Goal: Task Accomplishment & Management: Manage account settings

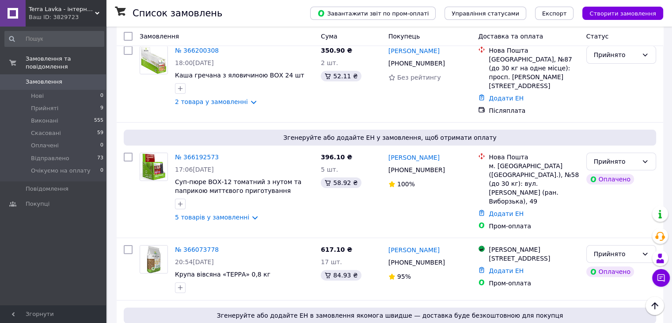
scroll to position [177, 0]
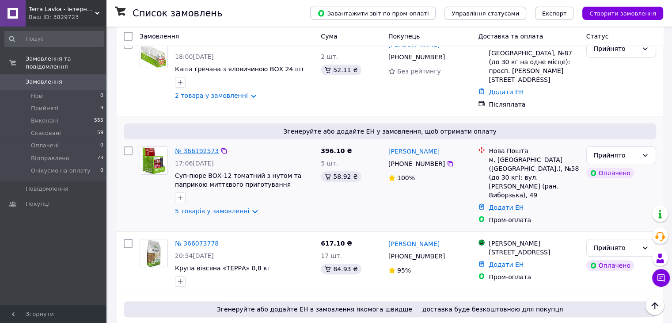
click at [182, 147] on link "№ 366192573" at bounding box center [197, 150] width 44 height 7
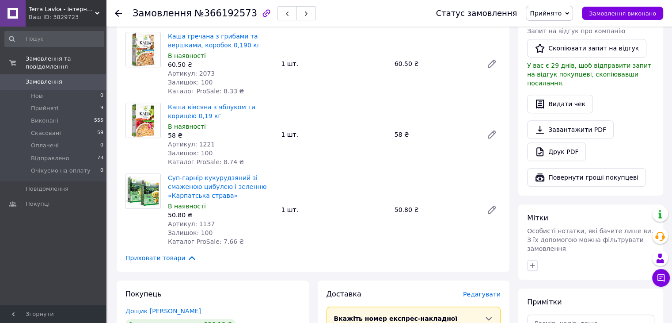
scroll to position [486, 0]
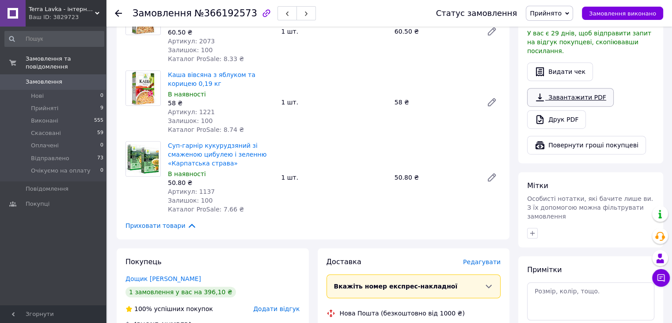
click at [561, 91] on link "Завантажити PDF" at bounding box center [570, 97] width 87 height 19
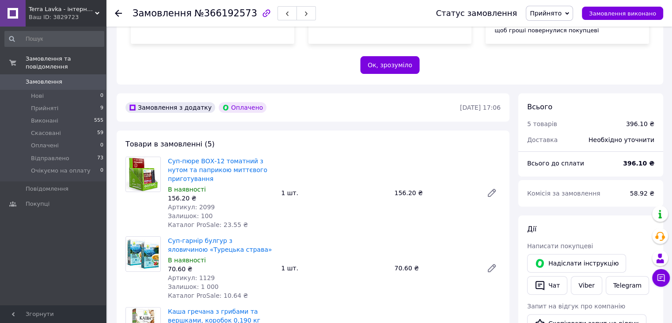
scroll to position [177, 0]
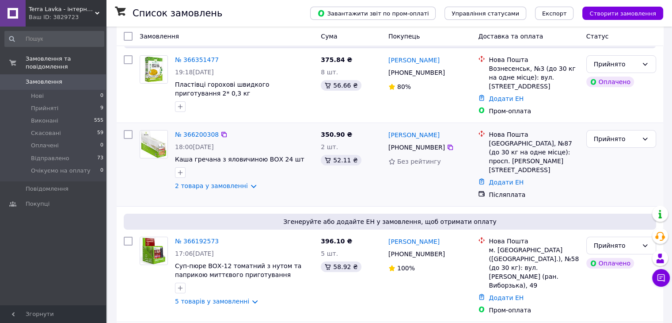
scroll to position [88, 0]
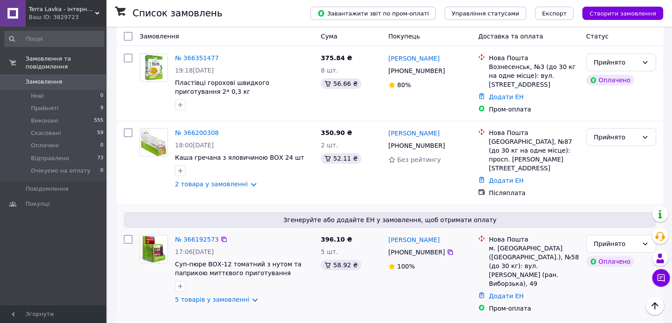
click at [129, 235] on input "checkbox" at bounding box center [128, 239] width 9 height 9
checkbox input "true"
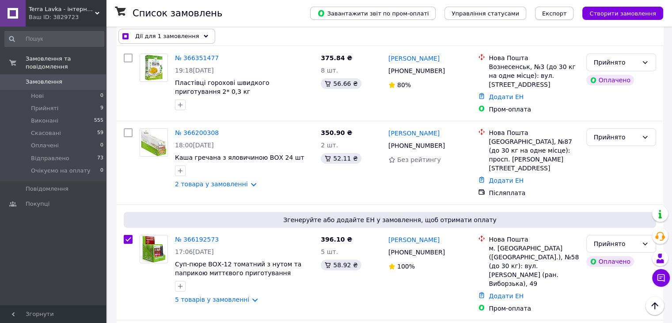
click at [555, 19] on button "Експорт" at bounding box center [554, 13] width 39 height 13
checkbox input "true"
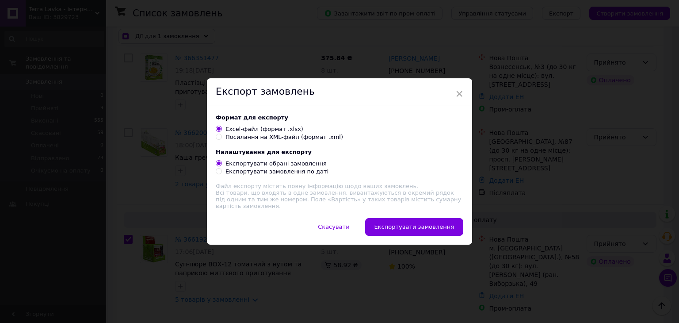
click at [242, 140] on div "Посилання на XML-файл (формат .xml)" at bounding box center [284, 137] width 118 height 8
click at [221, 139] on input "Посилання на XML-файл (формат .xml)" at bounding box center [219, 136] width 6 height 6
radio input "true"
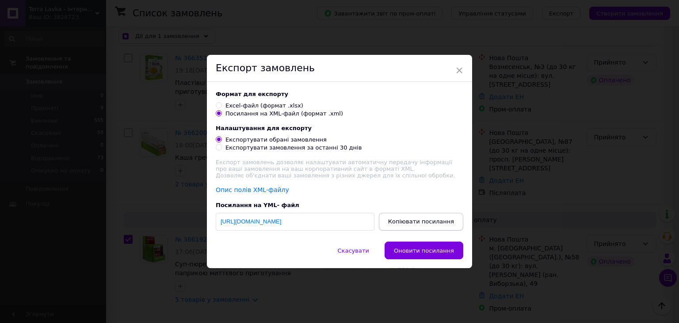
click at [414, 222] on span "Копіювати посилання" at bounding box center [421, 221] width 66 height 7
click at [460, 66] on span "×" at bounding box center [459, 70] width 8 height 15
checkbox input "true"
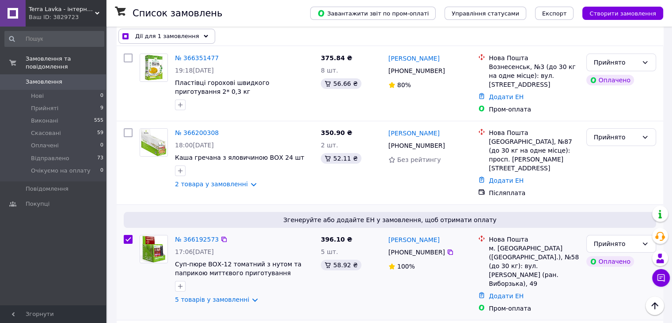
click at [128, 235] on input "checkbox" at bounding box center [128, 239] width 9 height 9
checkbox input "false"
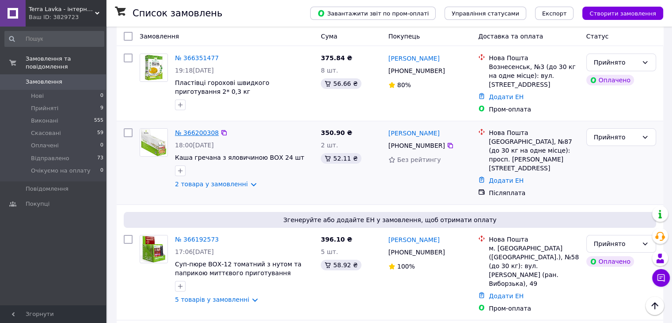
click at [190, 129] on link "№ 366200308" at bounding box center [197, 132] width 44 height 7
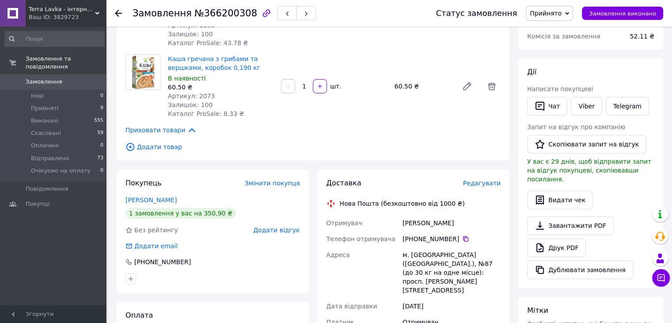
scroll to position [133, 0]
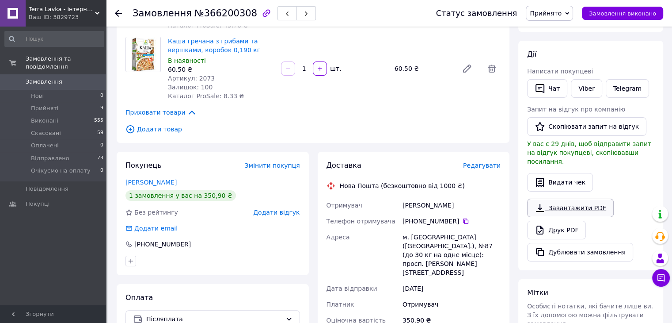
click at [572, 198] on link "Завантажити PDF" at bounding box center [570, 207] width 87 height 19
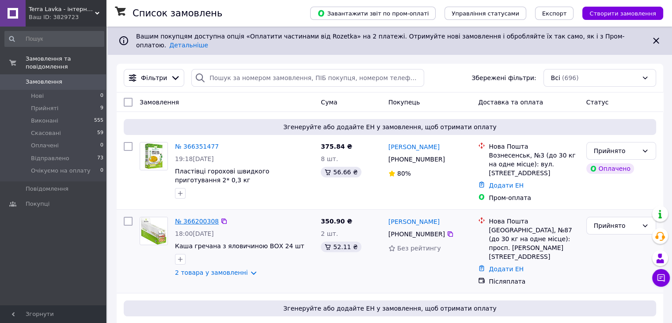
click at [198, 217] on link "№ 366200308" at bounding box center [197, 220] width 44 height 7
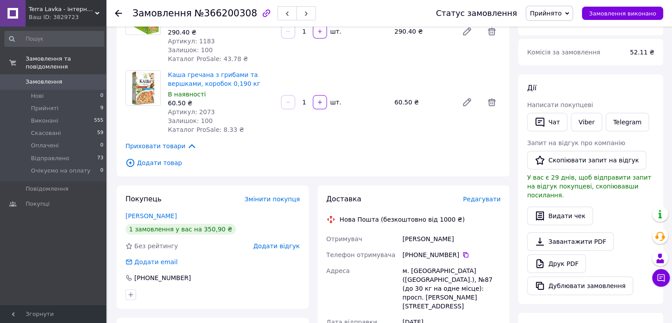
scroll to position [133, 0]
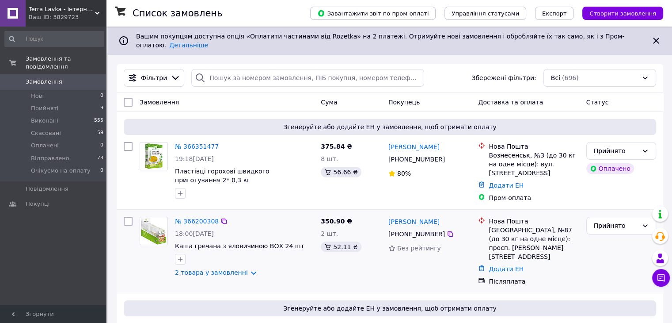
click at [126, 216] on input "checkbox" at bounding box center [128, 220] width 9 height 9
checkbox input "true"
click at [559, 14] on span "Експорт" at bounding box center [554, 13] width 25 height 7
checkbox input "true"
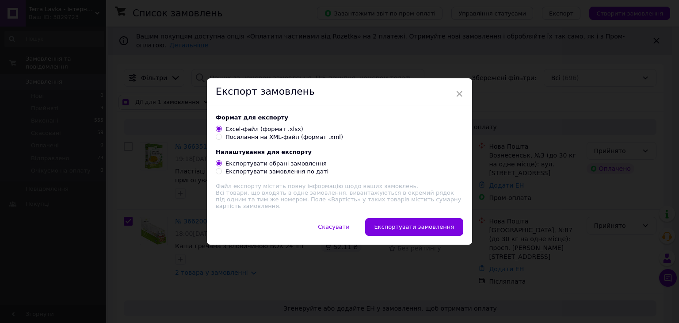
click at [279, 138] on div "Посилання на XML-файл (формат .xml)" at bounding box center [284, 137] width 118 height 8
click at [221, 138] on input "Посилання на XML-файл (формат .xml)" at bounding box center [219, 136] width 6 height 6
radio input "true"
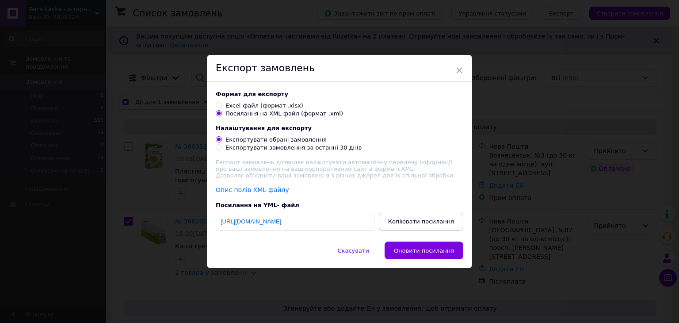
click at [412, 230] on button "Копіювати посилання" at bounding box center [421, 222] width 84 height 18
click at [456, 69] on span "×" at bounding box center [459, 70] width 8 height 15
checkbox input "true"
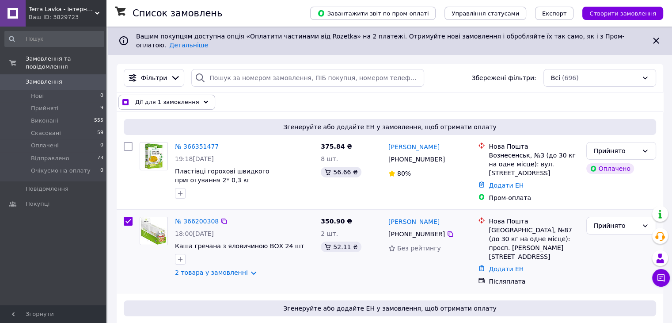
click at [130, 216] on input "checkbox" at bounding box center [128, 220] width 9 height 9
checkbox input "false"
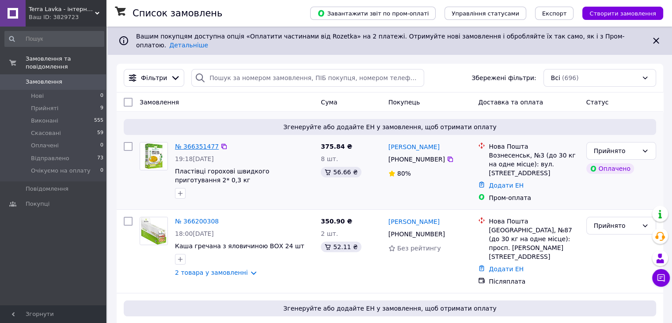
click at [183, 143] on link "№ 366351477" at bounding box center [197, 146] width 44 height 7
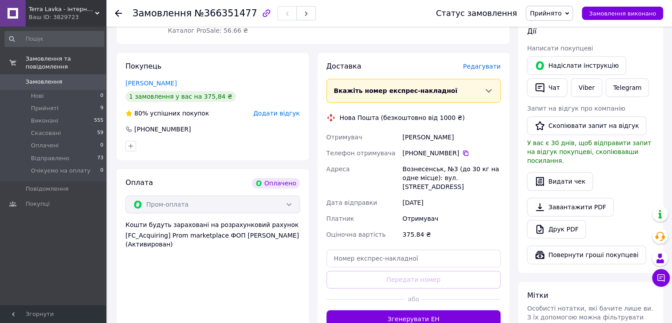
scroll to position [391, 0]
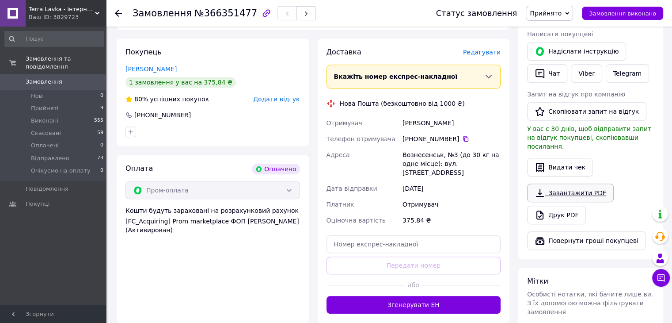
click at [565, 183] on link "Завантажити PDF" at bounding box center [570, 192] width 87 height 19
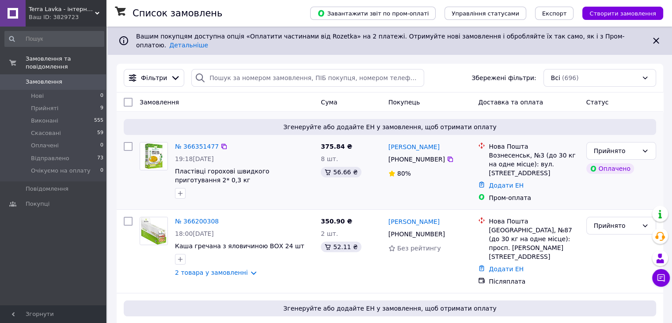
click at [130, 142] on input "checkbox" at bounding box center [128, 146] width 9 height 9
checkbox input "true"
click at [559, 12] on span "Експорт" at bounding box center [554, 13] width 25 height 7
checkbox input "true"
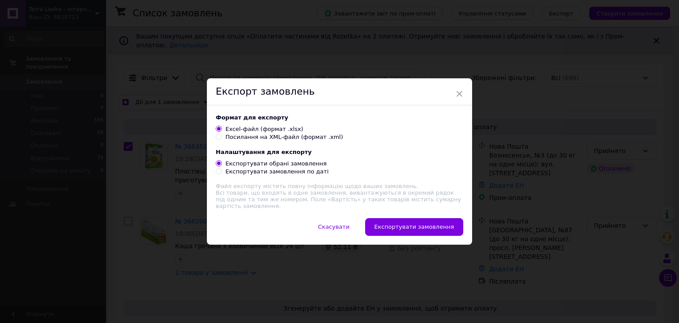
click at [274, 141] on div "Посилання на XML-файл (формат .xml)" at bounding box center [284, 137] width 118 height 8
click at [221, 139] on input "Посилання на XML-файл (формат .xml)" at bounding box center [219, 136] width 6 height 6
radio input "true"
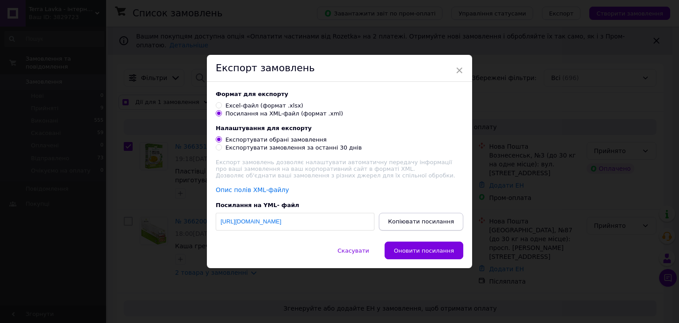
click at [420, 224] on span "Копіювати посилання" at bounding box center [421, 221] width 66 height 7
drag, startPoint x: 455, startPoint y: 60, endPoint x: 455, endPoint y: 68, distance: 8.4
click at [455, 65] on span "×" at bounding box center [459, 70] width 8 height 15
checkbox input "true"
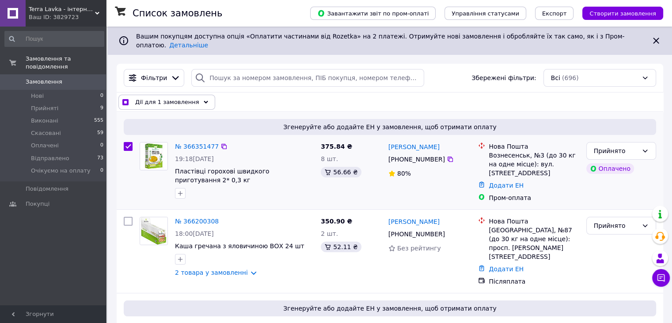
click at [125, 142] on input "checkbox" at bounding box center [128, 146] width 9 height 9
checkbox input "false"
